Goal: Check status: Check status

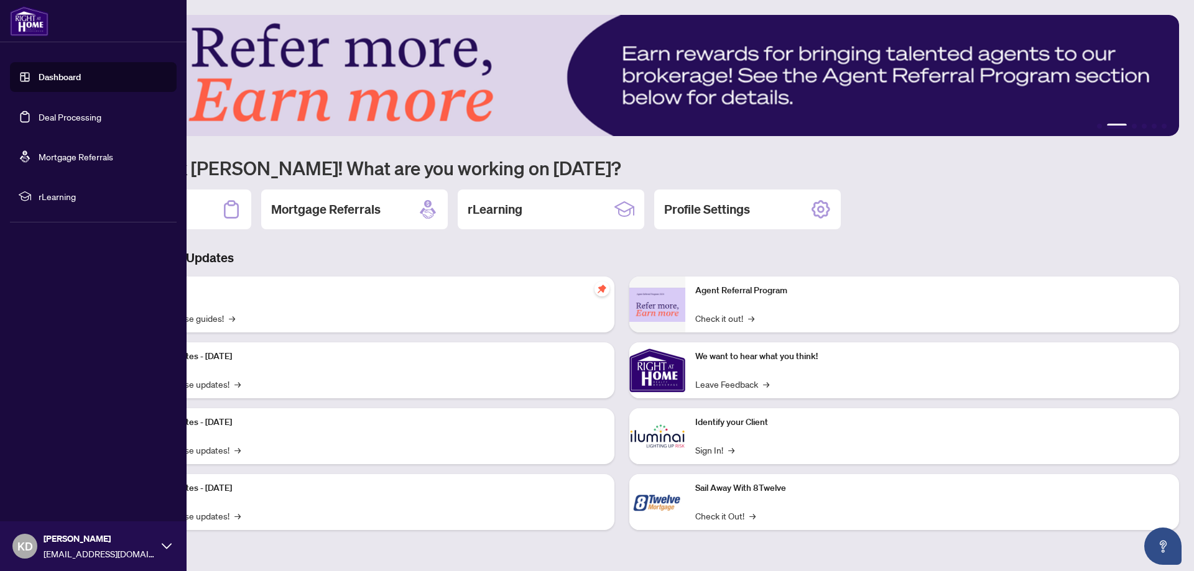
click at [50, 75] on link "Dashboard" at bounding box center [60, 77] width 42 height 11
click at [81, 81] on link "Dashboard" at bounding box center [60, 77] width 42 height 11
click at [81, 80] on link "Dashboard" at bounding box center [60, 77] width 42 height 11
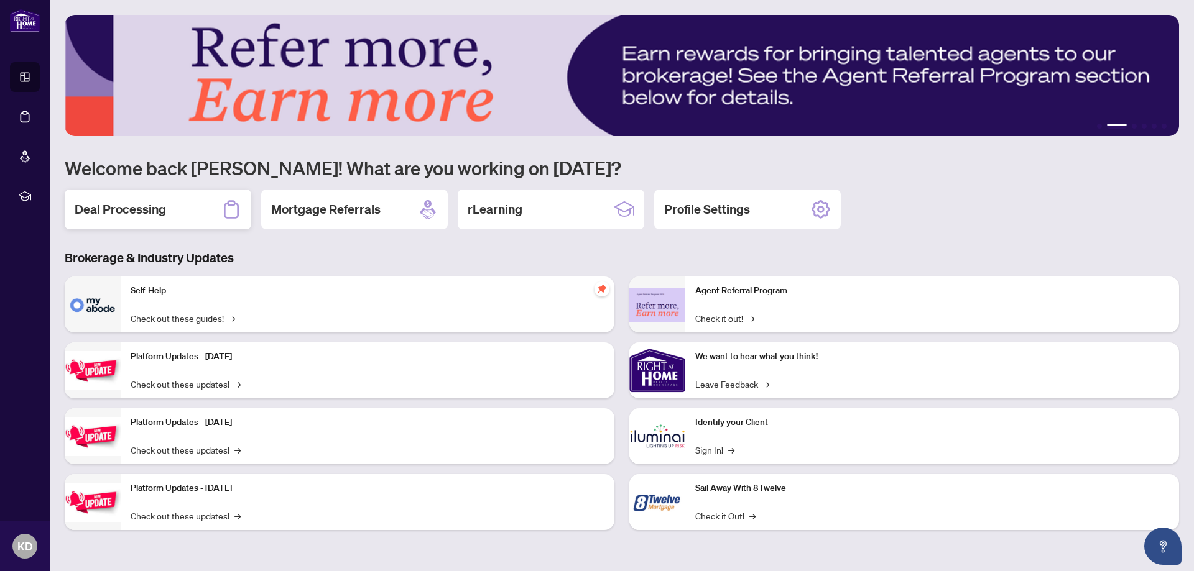
click at [81, 201] on h2 "Deal Processing" at bounding box center [120, 209] width 91 height 17
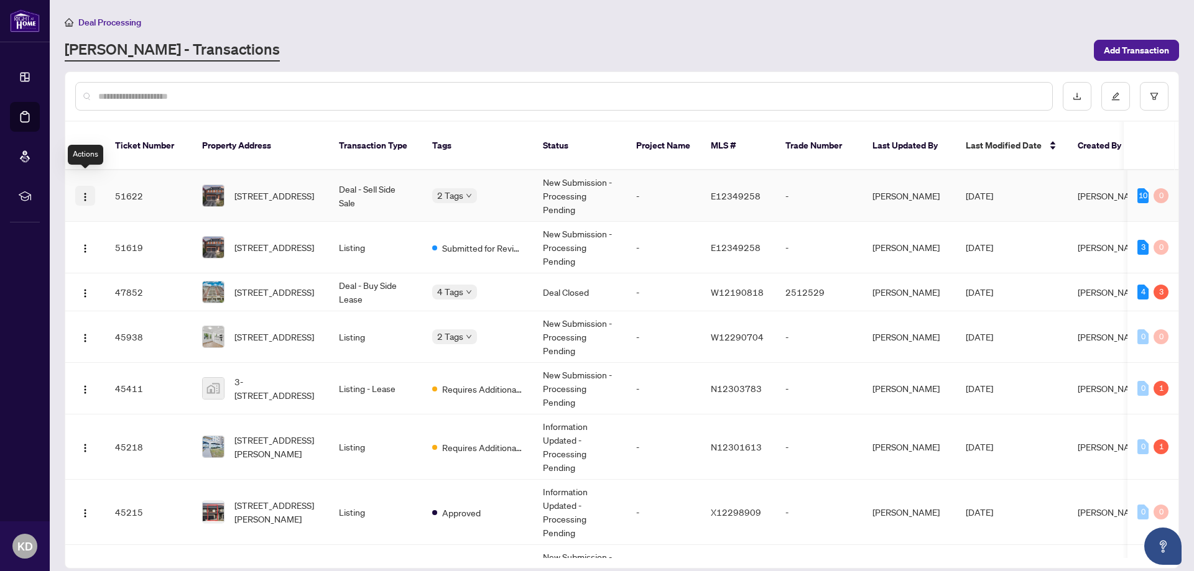
click at [81, 192] on img "button" at bounding box center [85, 197] width 10 height 10
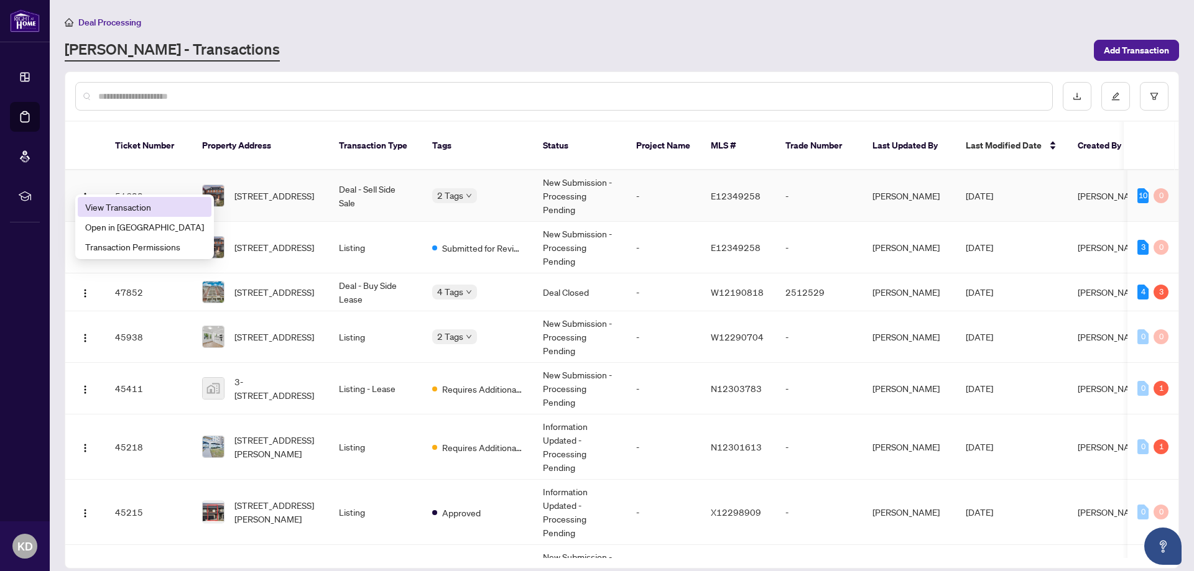
click at [101, 199] on li "View Transaction" at bounding box center [145, 207] width 134 height 20
